Goal: Communication & Community: Answer question/provide support

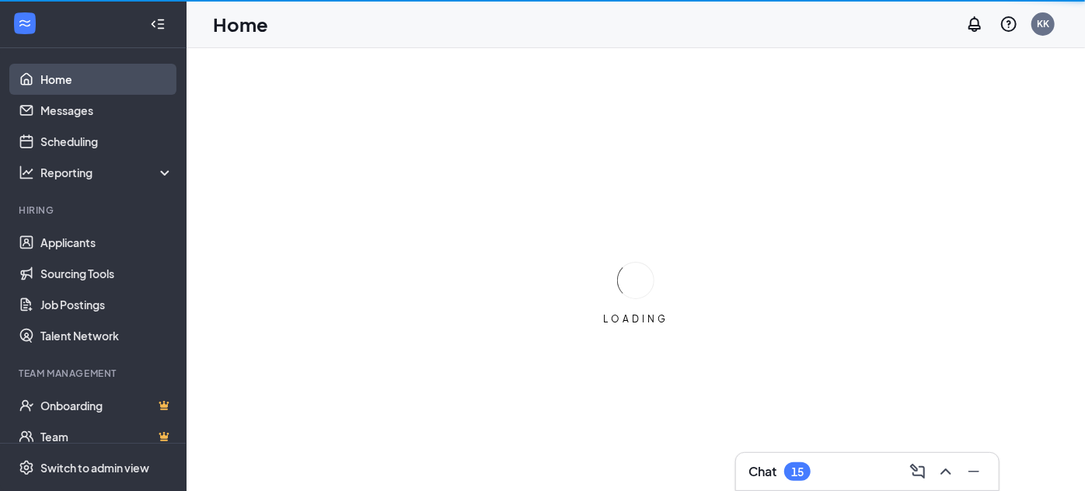
click at [47, 84] on link "Home" at bounding box center [106, 79] width 133 height 31
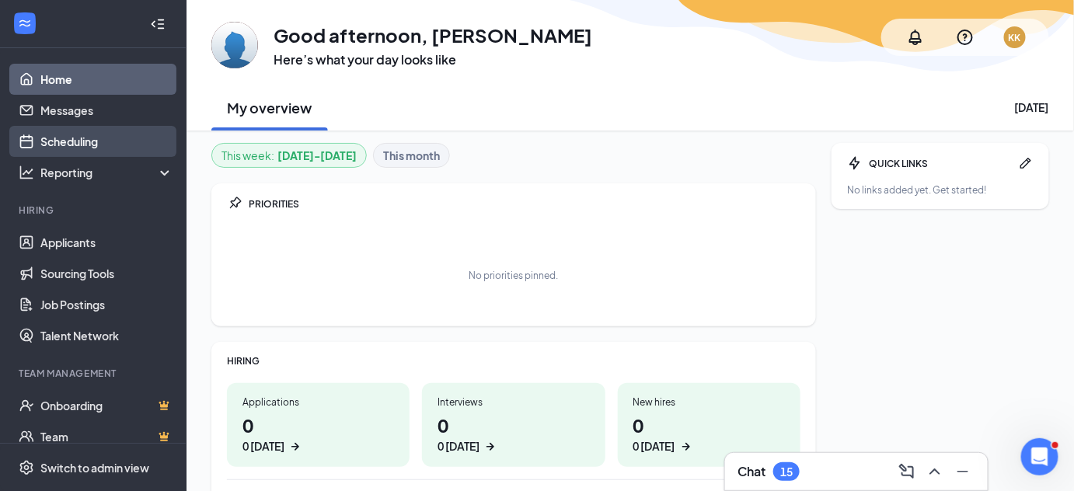
click at [65, 139] on link "Scheduling" at bounding box center [106, 141] width 133 height 31
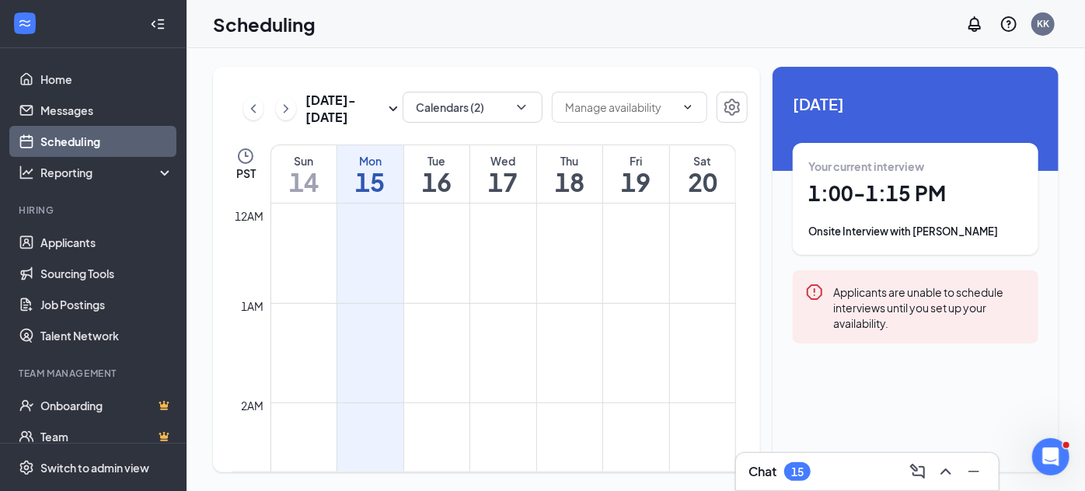
scroll to position [764, 0]
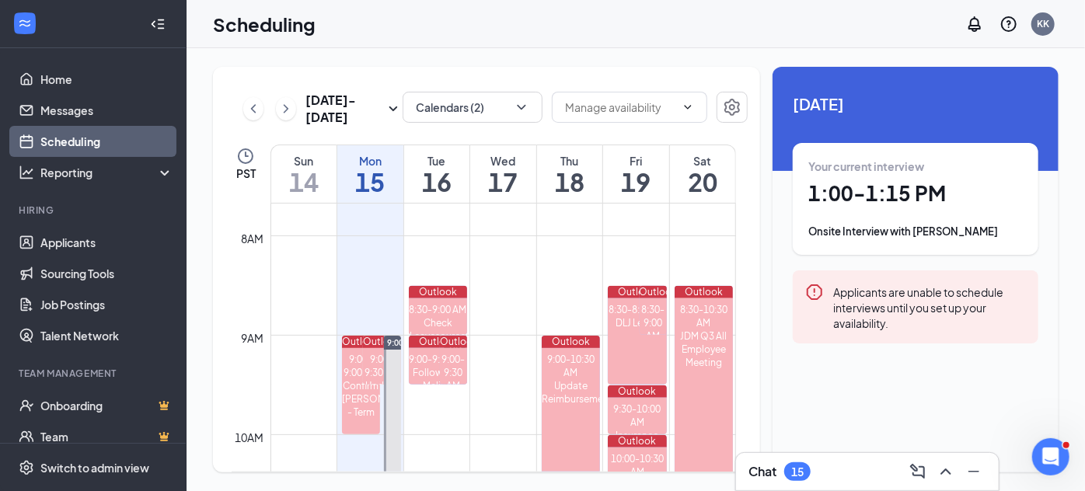
click at [880, 177] on div "Your current interview 1:00 - 1:15 PM Onsite Interview with [PERSON_NAME]" at bounding box center [915, 199] width 215 height 81
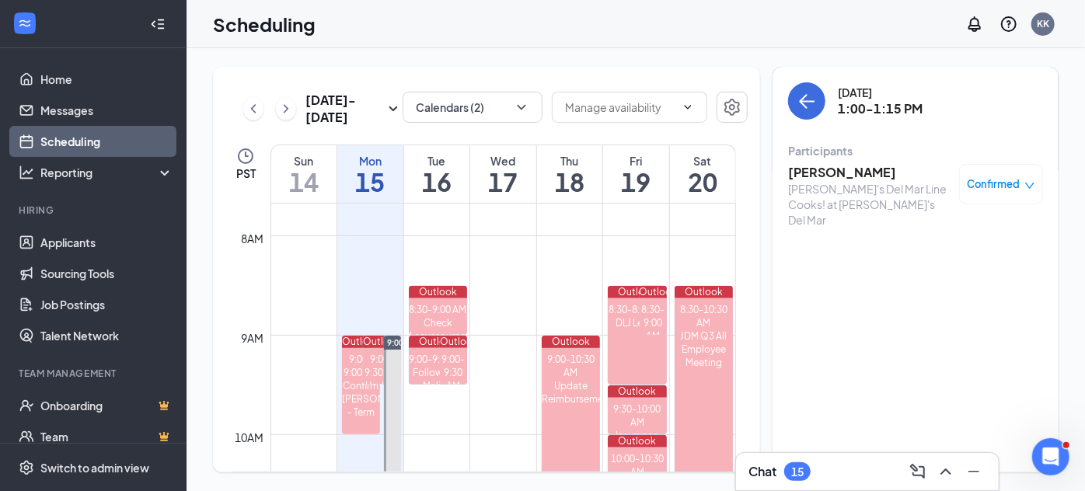
click at [836, 176] on h3 "[PERSON_NAME]" at bounding box center [869, 172] width 163 height 17
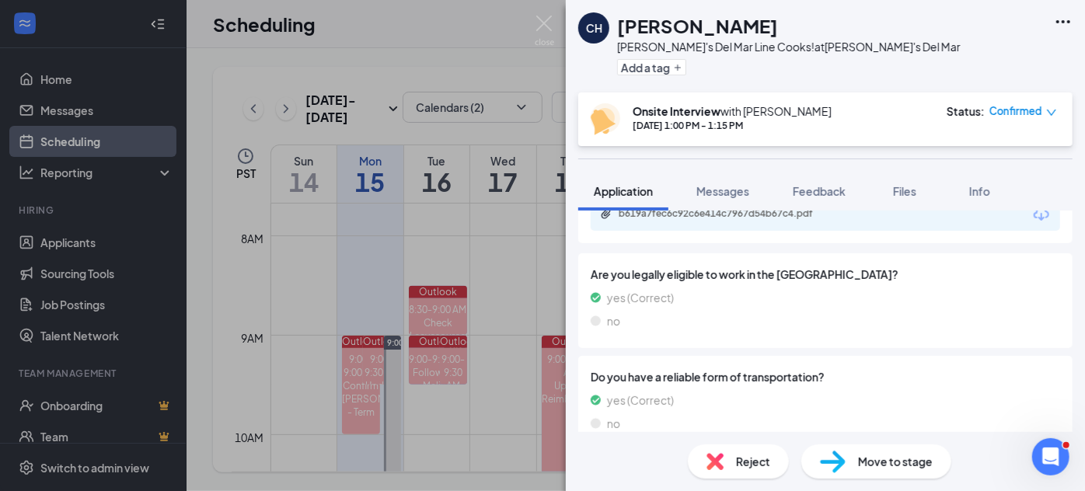
scroll to position [976, 0]
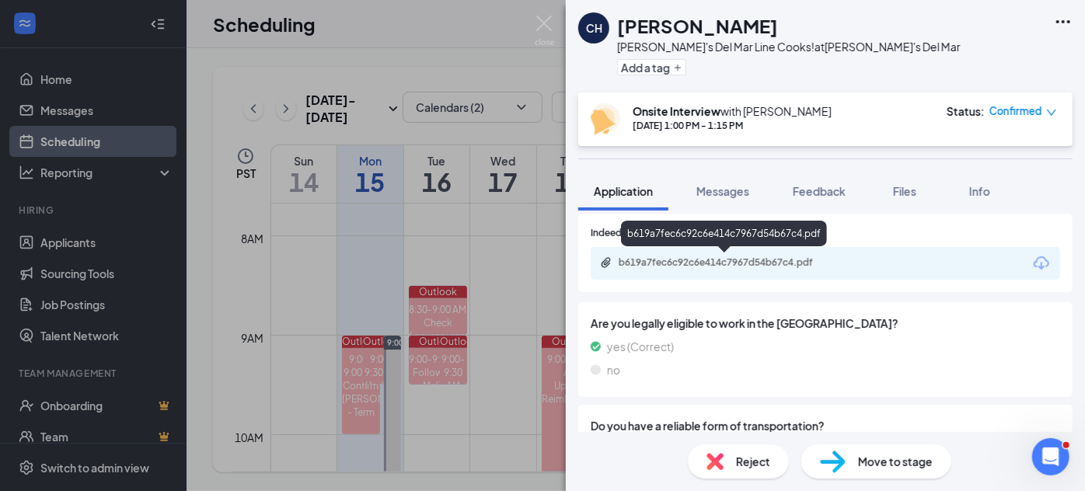
click at [702, 261] on div "b619a7fec6c92c6e414c7967d54b67c4.pdf" at bounding box center [728, 262] width 218 height 12
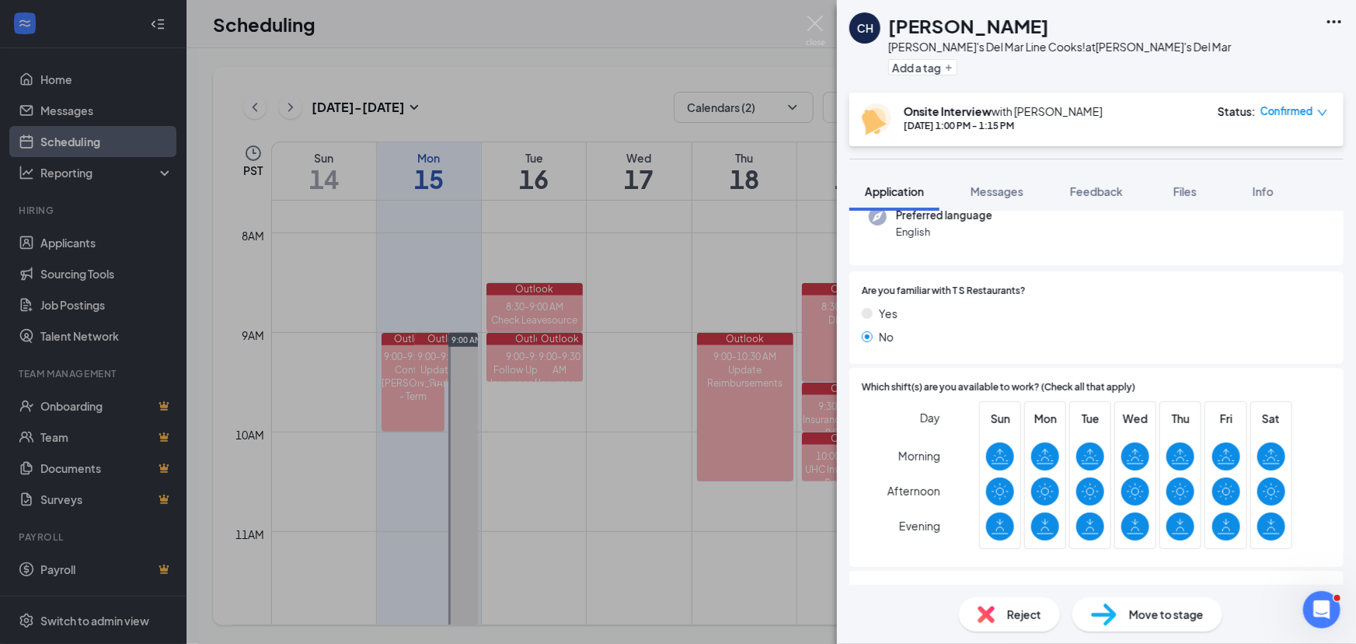
scroll to position [494, 0]
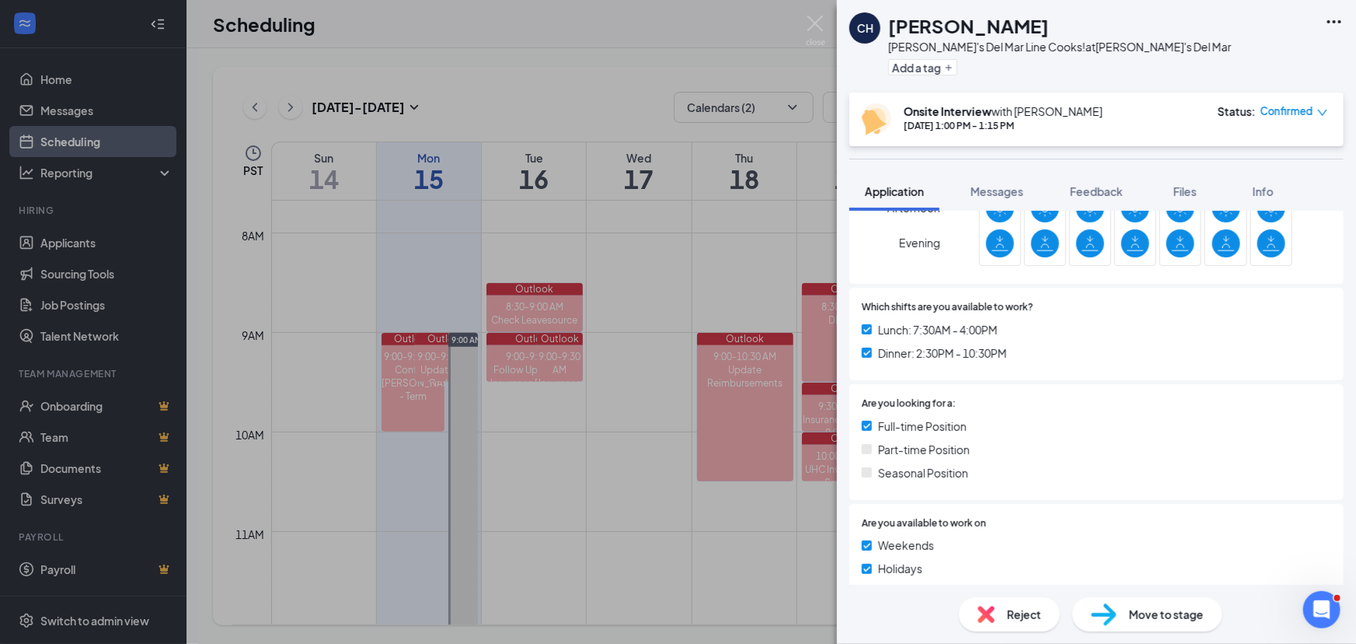
click at [1000, 194] on span "Messages" at bounding box center [997, 191] width 53 height 14
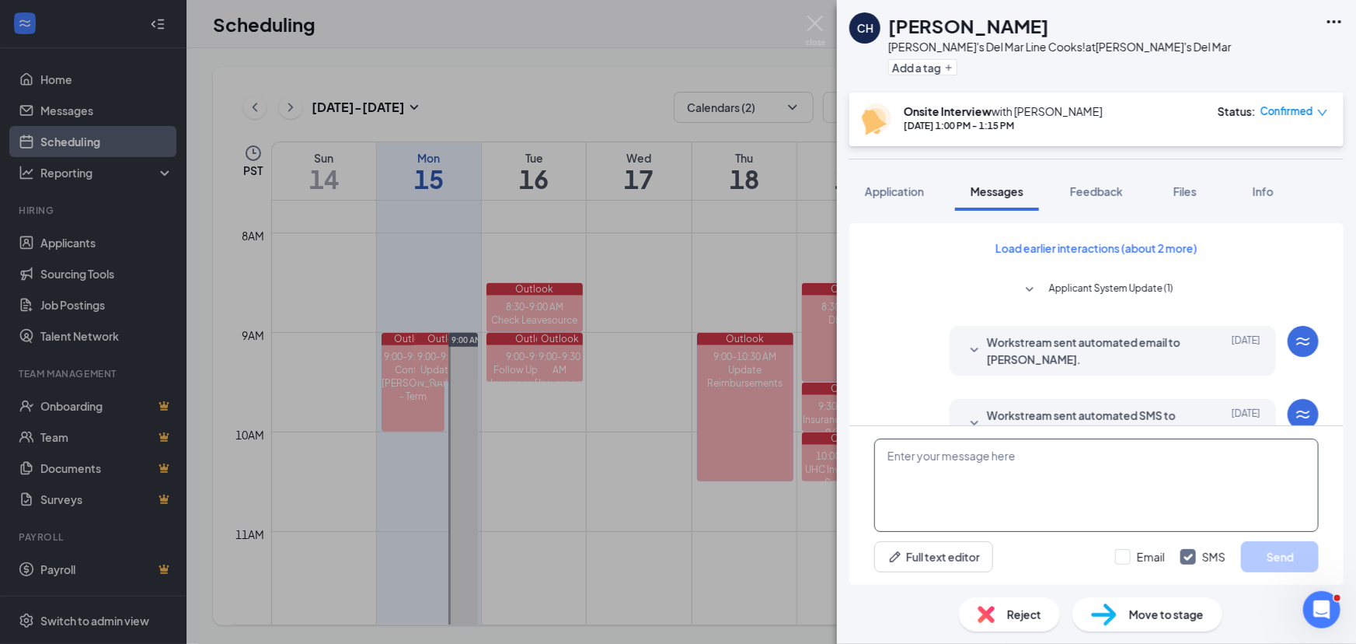
click at [992, 483] on textarea at bounding box center [1096, 484] width 445 height 93
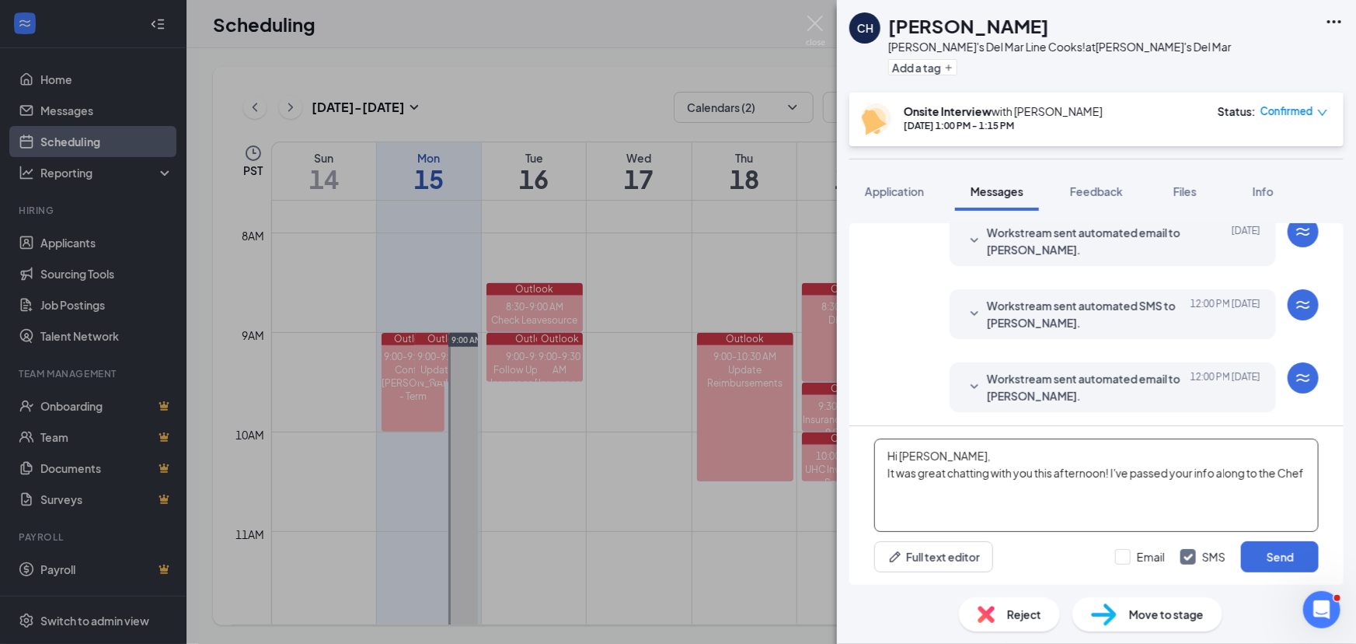
scroll to position [521, 0]
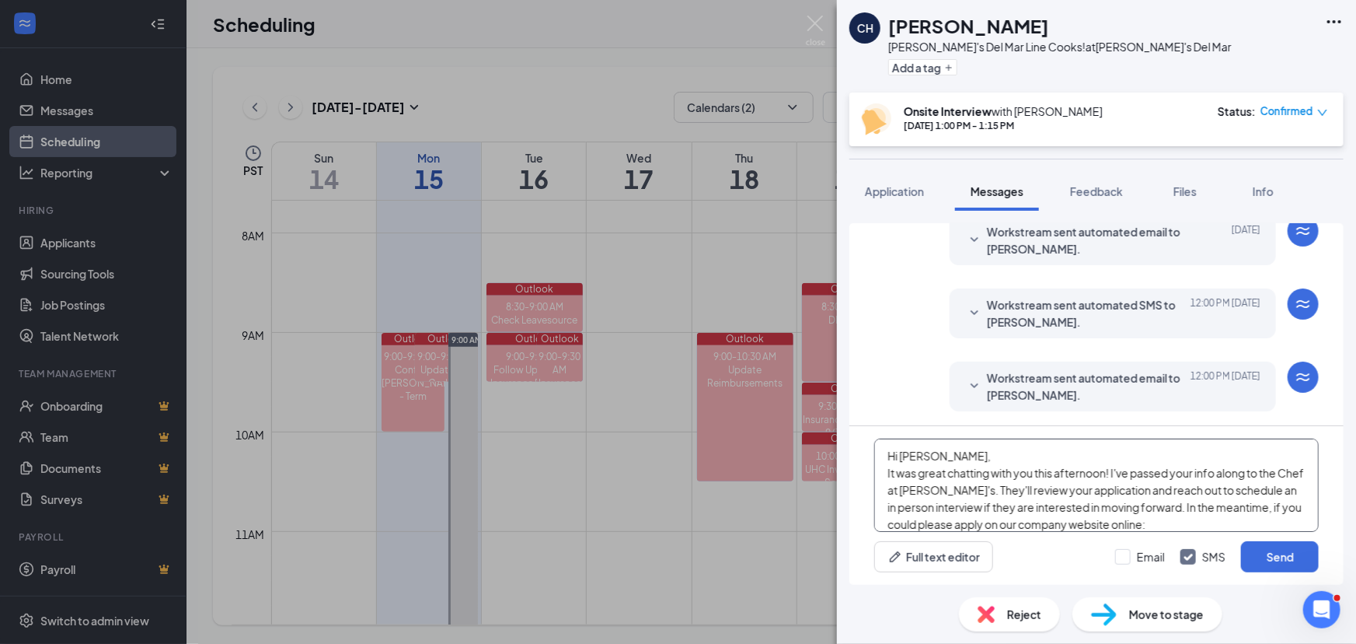
click at [1084, 490] on textarea "Hi [PERSON_NAME], It was great chatting with you this afternoon! I've passed yo…" at bounding box center [1096, 484] width 445 height 93
paste textarea "[URL][DOMAIN_NAME]"
click at [1084, 488] on textarea "Hi [PERSON_NAME], It was great chatting with you this afternoon! I've passed yo…" at bounding box center [1096, 484] width 445 height 93
click at [1084, 490] on textarea "Hi [PERSON_NAME], It was great chatting with you this afternoon! I've passed yo…" at bounding box center [1096, 484] width 445 height 93
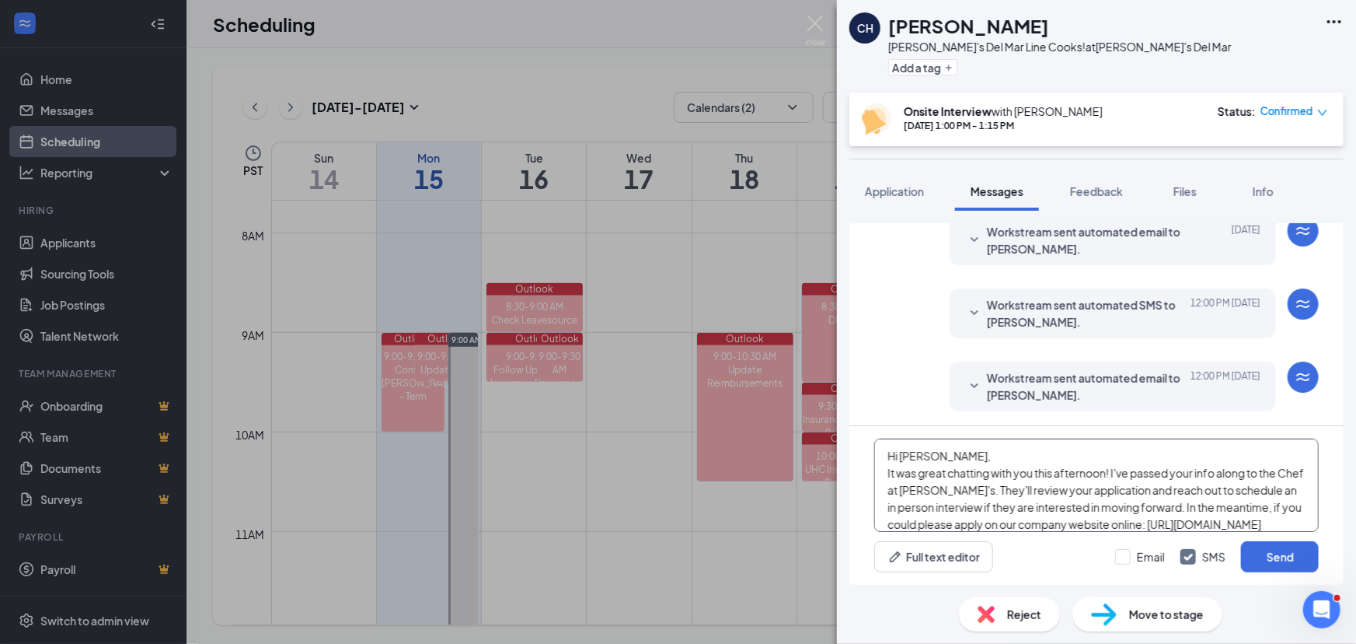
scroll to position [60, 0]
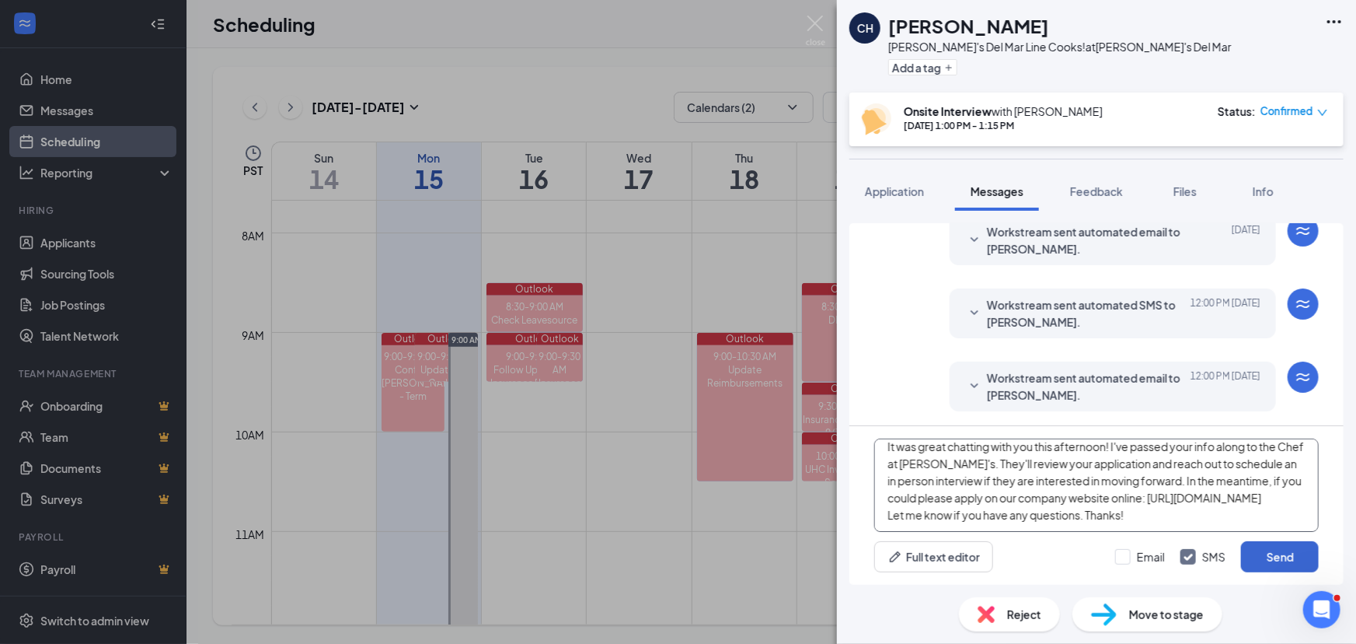
type textarea "Hi [PERSON_NAME], It was great chatting with you this afternoon! I've passed yo…"
click at [1084, 490] on button "Send" at bounding box center [1280, 556] width 78 height 31
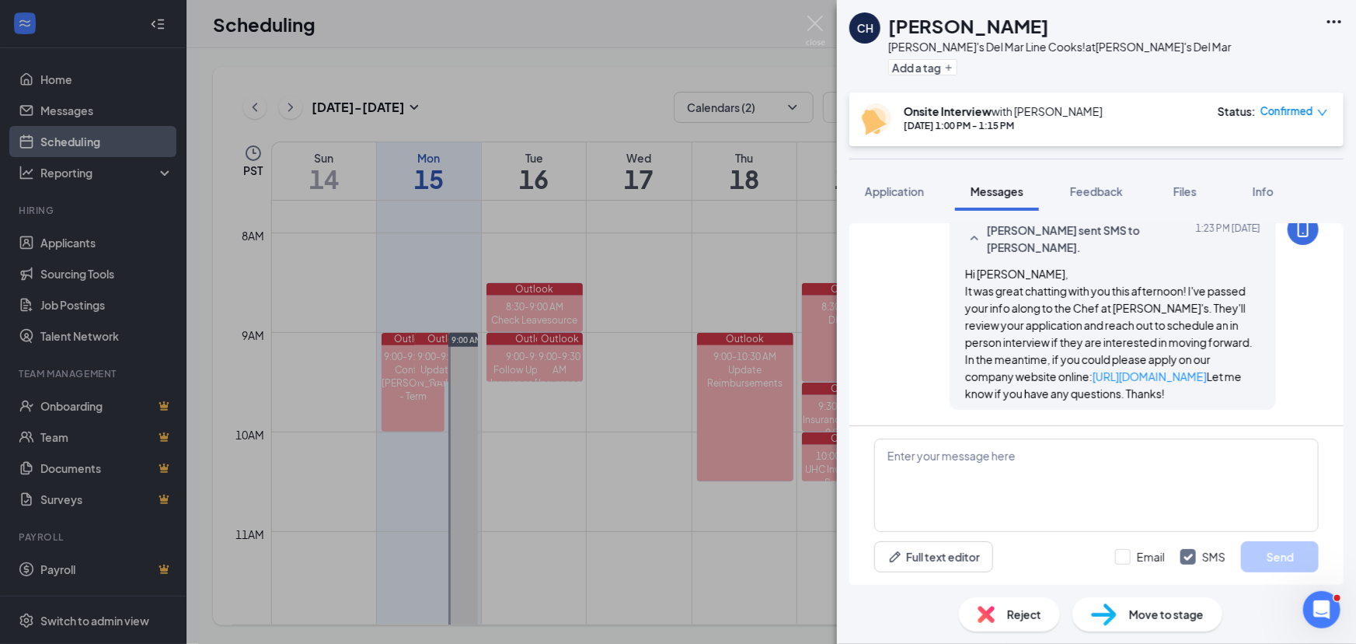
scroll to position [808, 0]
click at [811, 17] on img at bounding box center [815, 31] width 19 height 30
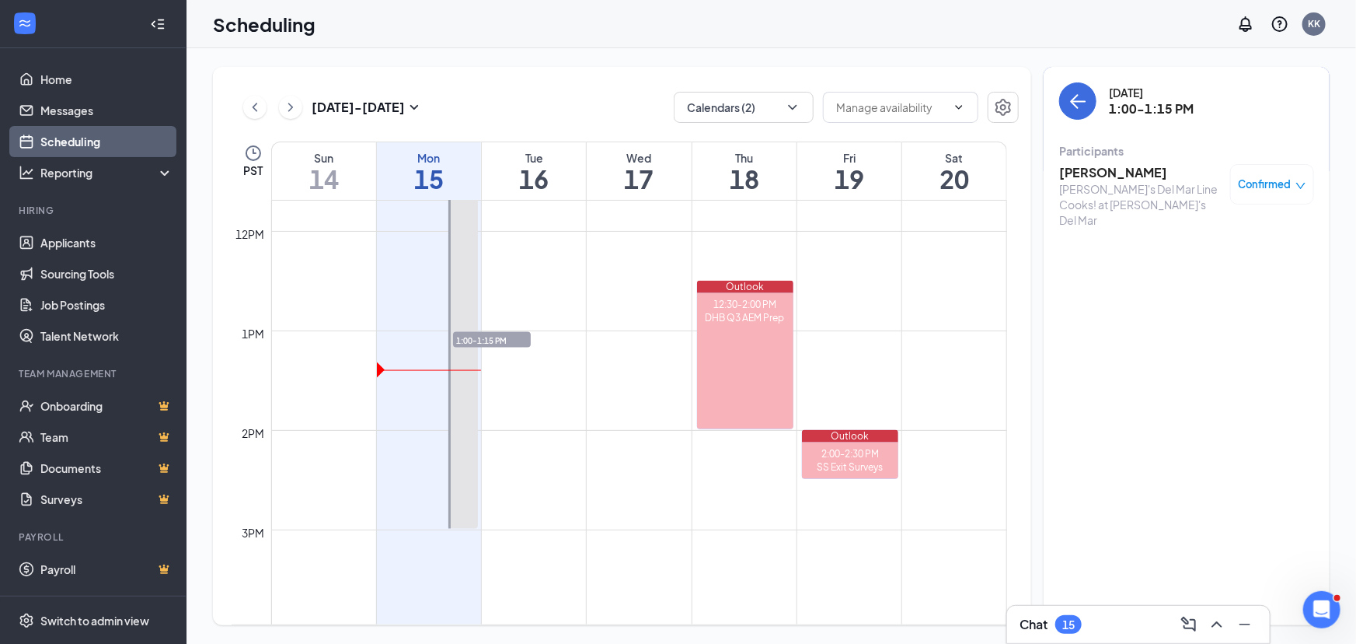
scroll to position [1259, 0]
